Goal: Communication & Community: Answer question/provide support

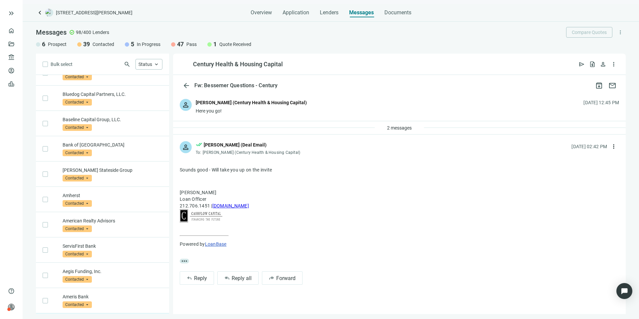
scroll to position [819, 0]
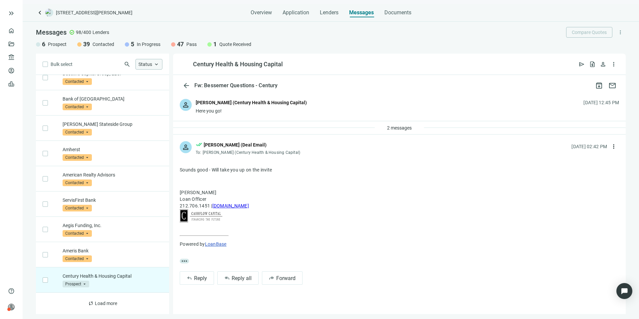
click at [151, 61] on span "Status" at bounding box center [145, 64] width 14 height 6
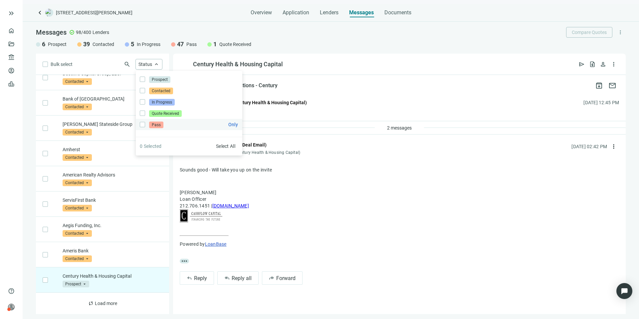
click at [152, 125] on span "Pass" at bounding box center [156, 124] width 14 height 7
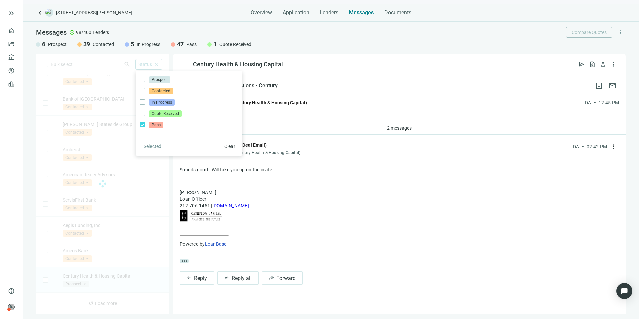
click at [107, 68] on div "Bulk select search Status close Prospect Only Contacted Only In Progress Only Q…" at bounding box center [102, 184] width 133 height 260
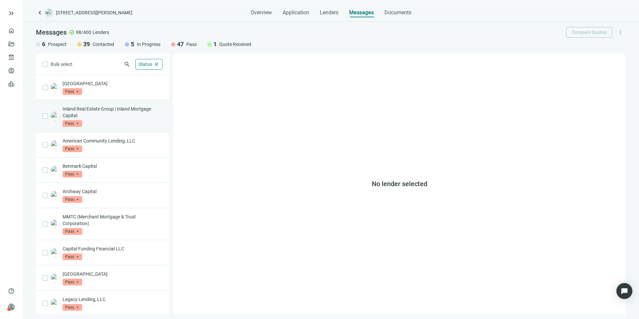
click at [141, 112] on p "Inland Real Estate Group | Inland Mortgage Capital" at bounding box center [113, 111] width 100 height 13
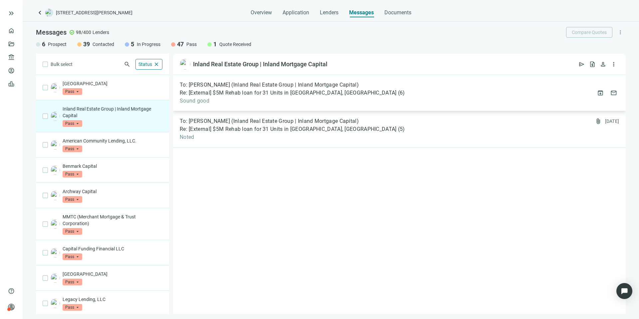
click at [321, 98] on span "Sound good" at bounding box center [292, 100] width 225 height 7
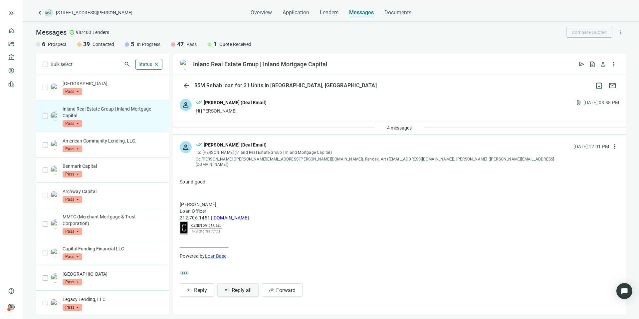
click at [238, 287] on span "Reply all" at bounding box center [242, 290] width 20 height 6
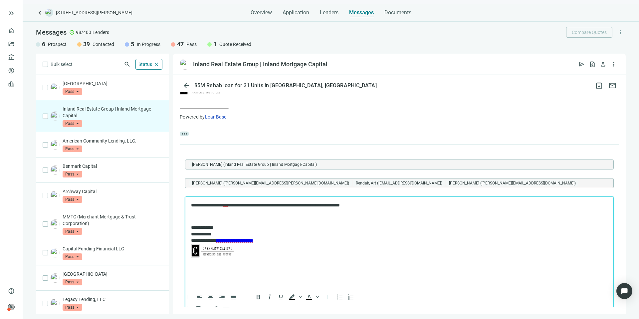
click at [256, 205] on p "**********" at bounding box center [396, 205] width 410 height 7
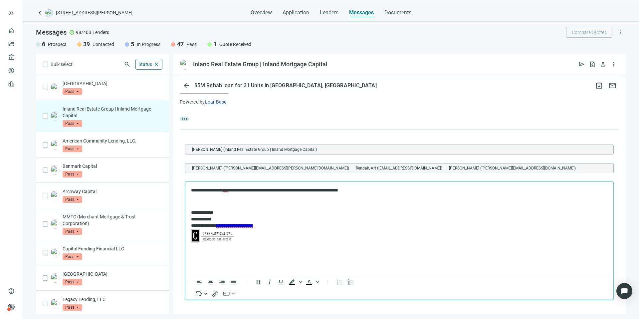
scroll to position [175, 0]
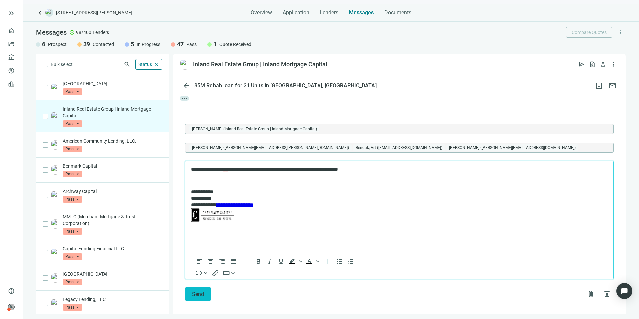
click at [205, 287] on button "Send" at bounding box center [198, 293] width 26 height 13
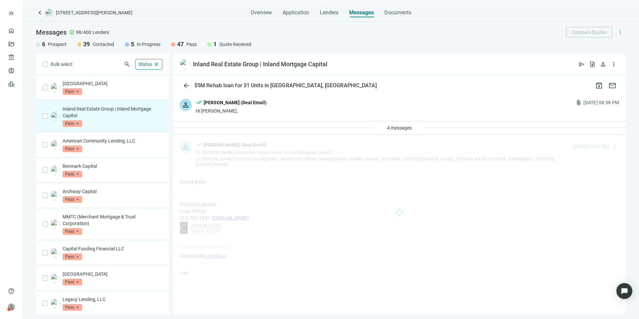
scroll to position [0, 0]
